Goal: Use online tool/utility

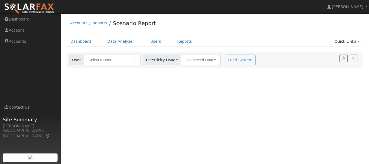
type input "[PERSON_NAME]"
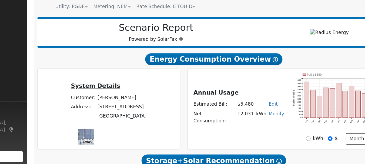
scroll to position [38, 0]
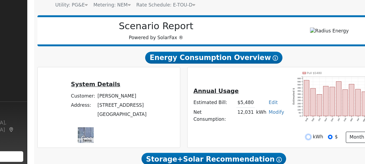
click at [290, 144] on input "kWh" at bounding box center [290, 142] width 4 height 4
radio input "true"
radio input "false"
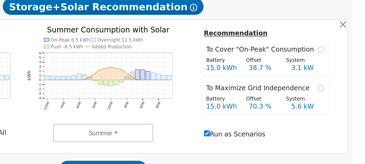
scroll to position [145, 0]
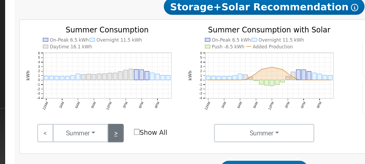
click at [128, 130] on link ">" at bounding box center [125, 127] width 9 height 11
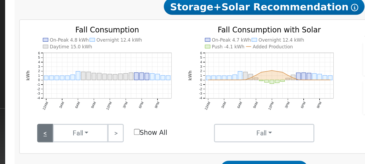
click at [83, 131] on link "<" at bounding box center [84, 127] width 9 height 11
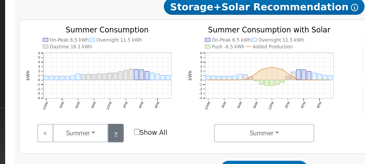
click at [127, 131] on link ">" at bounding box center [125, 127] width 9 height 11
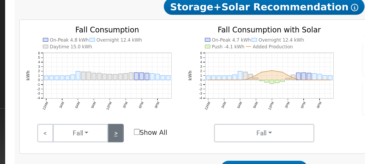
click at [127, 131] on link ">" at bounding box center [125, 127] width 9 height 11
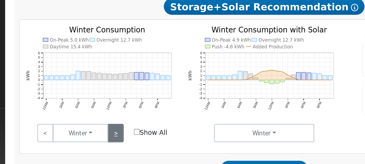
click at [127, 131] on link ">" at bounding box center [125, 127] width 9 height 11
click at [125, 129] on link ">" at bounding box center [125, 127] width 9 height 11
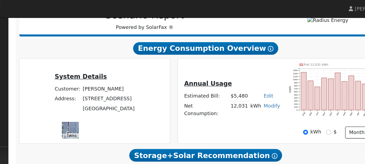
scroll to position [77, 0]
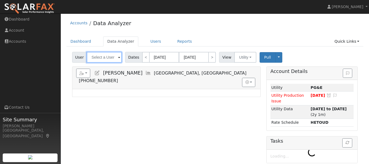
type input "[PERSON_NAME]"
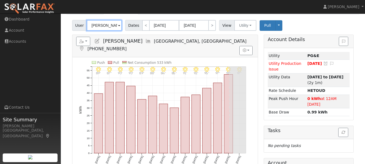
scroll to position [36, 0]
